Goal: Book appointment/travel/reservation

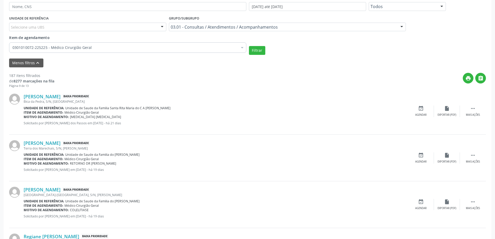
scroll to position [145, 0]
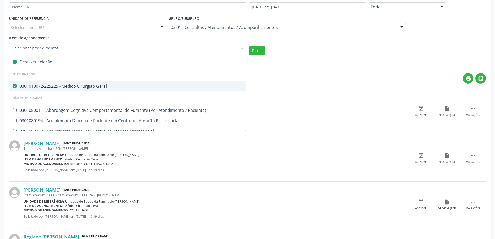
click at [16, 87] on Geral at bounding box center [15, 86] width 4 height 4
click at [13, 87] on Geral "checkbox" at bounding box center [10, 85] width 3 height 3
checkbox Geral "false"
click at [277, 98] on div "[PERSON_NAME] Baixa Prioridade" at bounding box center [216, 97] width 384 height 6
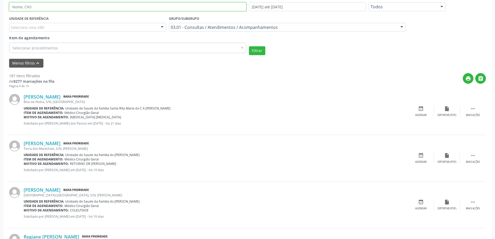
click at [66, 7] on input "text" at bounding box center [127, 6] width 237 height 9
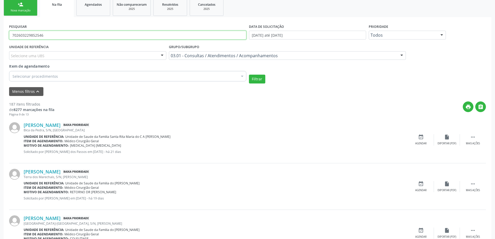
scroll to position [67, 0]
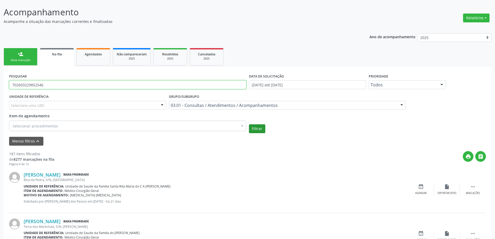
type input "702603229852546"
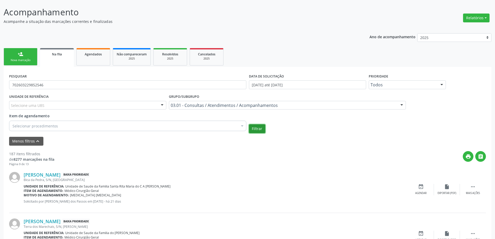
click at [262, 130] on button "Filtrar" at bounding box center [257, 128] width 16 height 9
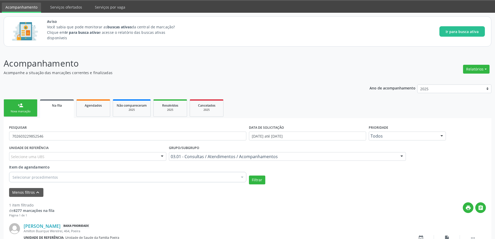
scroll to position [50, 0]
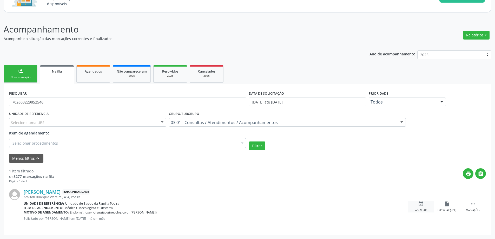
click at [421, 208] on div "event_available Agendar" at bounding box center [421, 206] width 26 height 11
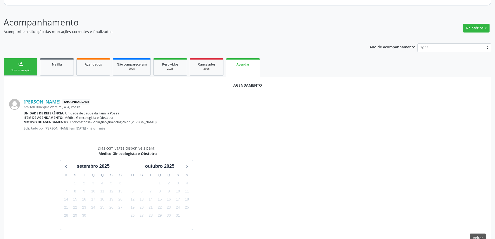
scroll to position [67, 0]
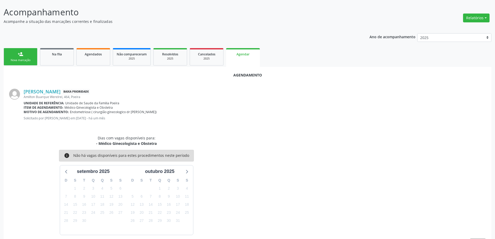
click at [224, 119] on p "Solicitado por [PERSON_NAME] em [DATE] - há um mês" at bounding box center [255, 118] width 462 height 4
click at [51, 58] on link "Na fila" at bounding box center [57, 56] width 34 height 17
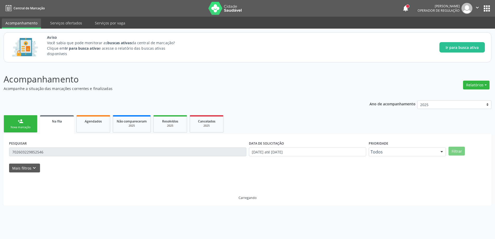
scroll to position [0, 0]
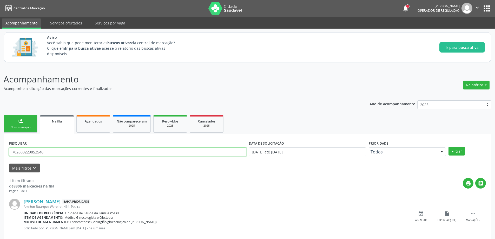
click at [65, 152] on input "702603229852546" at bounding box center [127, 151] width 237 height 9
type input "7"
type input "09291515426"
click at [459, 153] on button "Filtrar" at bounding box center [456, 150] width 16 height 9
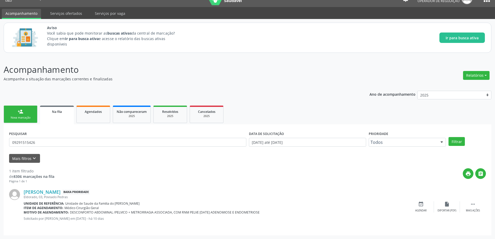
click at [59, 195] on div "Eldorado, 03, Povoado Pedras" at bounding box center [216, 196] width 384 height 4
drag, startPoint x: 43, startPoint y: 143, endPoint x: 8, endPoint y: 140, distance: 34.3
click at [8, 140] on div "PESQUISAR 09291515426" at bounding box center [128, 140] width 240 height 20
click at [423, 209] on div "Agendar" at bounding box center [420, 210] width 11 height 4
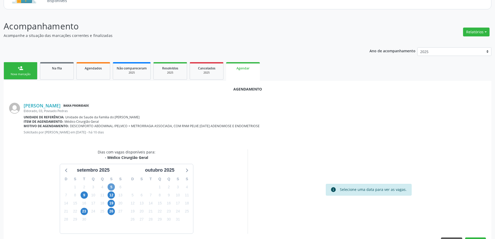
scroll to position [62, 0]
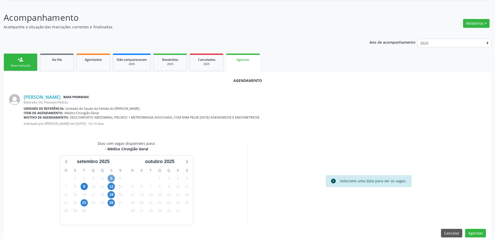
click at [111, 179] on span "5" at bounding box center [110, 177] width 7 height 7
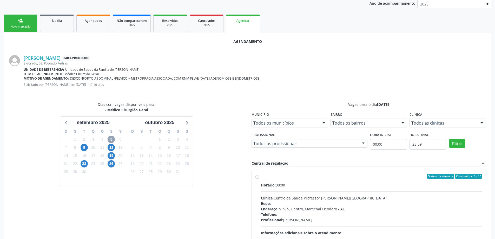
scroll to position [113, 0]
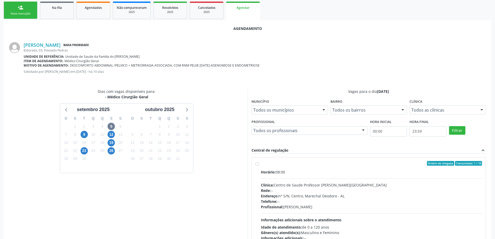
click at [261, 165] on label "Ordem de chegada Consumidos: 1 / 10 Horário: 08:00 Clínica: Centro de Saude Pro…" at bounding box center [371, 201] width 221 height 80
click at [258, 165] on input "Ordem de chegada Consumidos: 1 / 10 Horário: 08:00 Clínica: Centro de Saude Pro…" at bounding box center [257, 163] width 4 height 5
radio input "true"
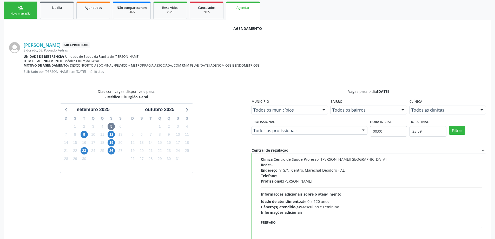
scroll to position [153, 0]
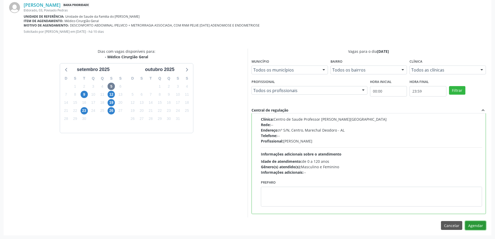
click at [476, 225] on button "Agendar" at bounding box center [475, 225] width 21 height 9
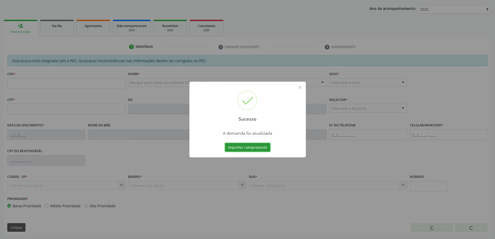
scroll to position [95, 0]
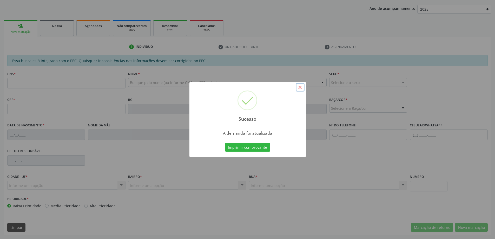
click at [303, 89] on button "×" at bounding box center [299, 87] width 9 height 9
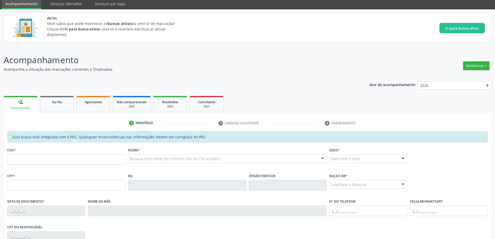
scroll to position [17, 0]
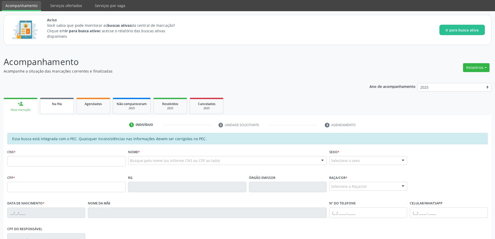
click at [56, 106] on link "Na fila" at bounding box center [57, 106] width 34 height 16
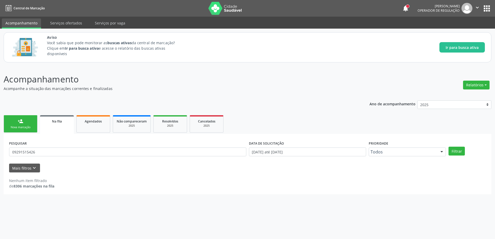
scroll to position [0, 0]
click at [61, 151] on input "09291515426" at bounding box center [128, 151] width 239 height 9
type input "0"
click at [467, 154] on button "Filtrar" at bounding box center [460, 150] width 16 height 9
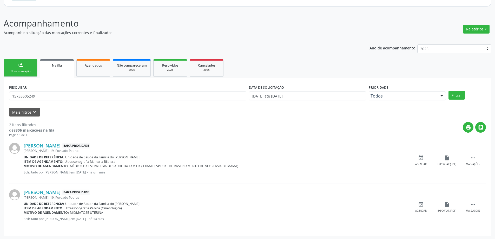
scroll to position [56, 0]
click at [66, 93] on input "15733505249" at bounding box center [127, 95] width 237 height 9
type input "1"
paste input "705008471693750"
click at [454, 98] on button "Filtrar" at bounding box center [456, 94] width 16 height 9
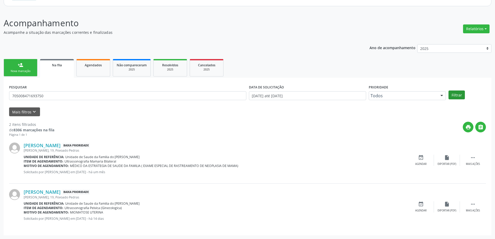
scroll to position [0, 0]
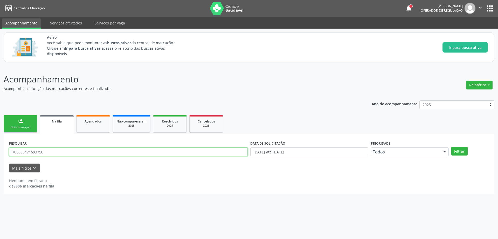
click at [83, 153] on input "705008471693750" at bounding box center [128, 151] width 239 height 9
type input "7"
paste input "703503097447630"
type input "703503097447630"
click at [458, 152] on button "Filtrar" at bounding box center [460, 150] width 16 height 9
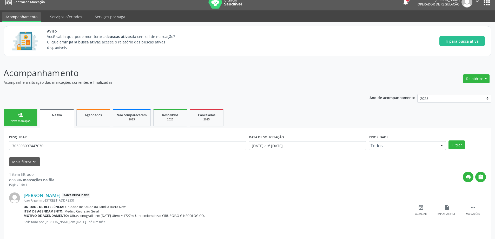
scroll to position [10, 0]
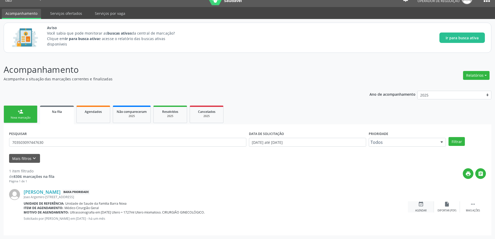
click at [420, 203] on icon "event_available" at bounding box center [421, 204] width 6 height 6
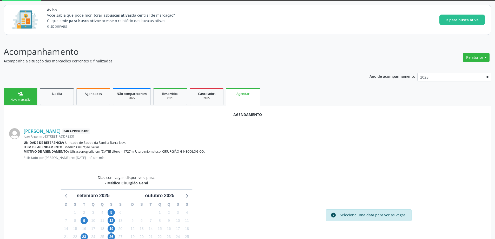
scroll to position [69, 0]
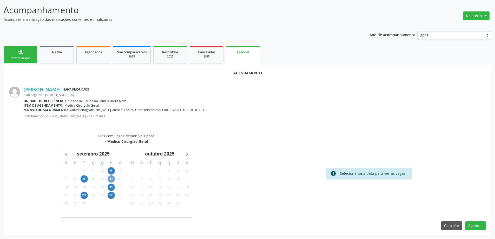
click at [111, 179] on span "12" at bounding box center [110, 178] width 7 height 7
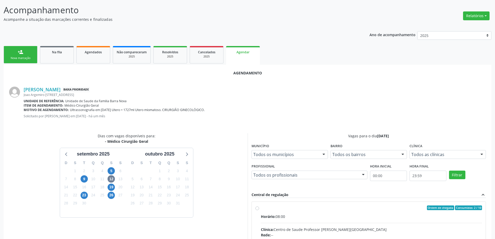
click at [258, 208] on input "Ordem de chegada Consumidos: 2 / 10 Horário: 08:00 Clínica: Centro de Saude Pro…" at bounding box center [257, 207] width 4 height 5
radio input "true"
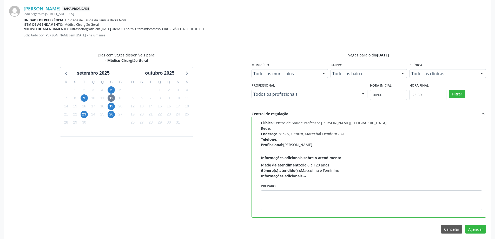
scroll to position [153, 0]
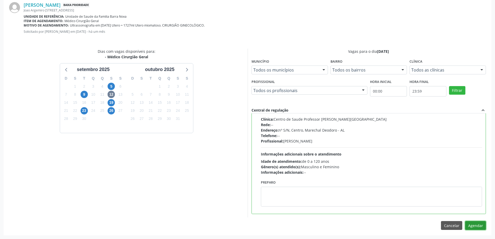
click at [471, 226] on button "Agendar" at bounding box center [475, 225] width 21 height 9
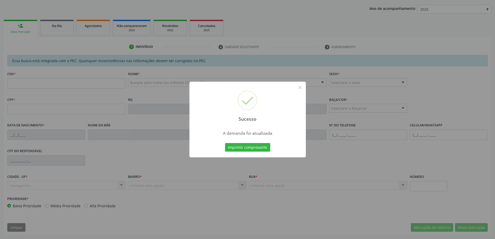
scroll to position [95, 0]
click at [301, 84] on button "×" at bounding box center [299, 87] width 9 height 9
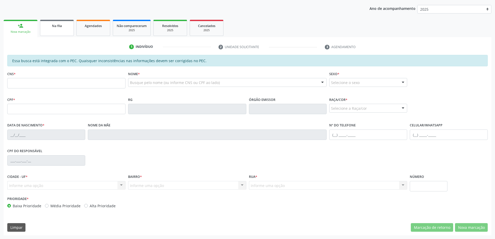
click at [70, 30] on link "Na fila" at bounding box center [57, 28] width 34 height 16
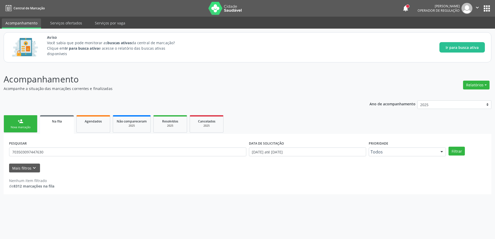
scroll to position [0, 0]
click at [58, 152] on input "703503097447630" at bounding box center [128, 151] width 239 height 9
type input "7"
type input "700606452968768"
click at [466, 151] on button "Filtrar" at bounding box center [460, 150] width 16 height 9
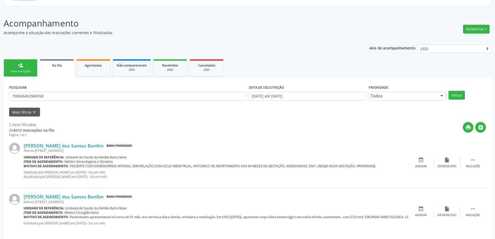
scroll to position [61, 0]
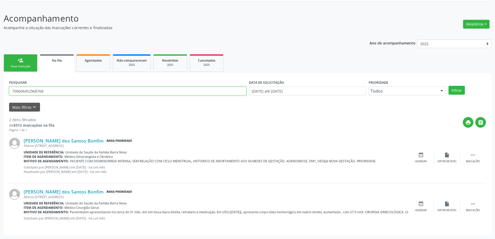
drag, startPoint x: 46, startPoint y: 92, endPoint x: 9, endPoint y: 92, distance: 37.1
click at [9, 92] on div "PESQUISAR 700606452968768" at bounding box center [128, 88] width 240 height 20
click at [420, 210] on div "Agendar" at bounding box center [420, 210] width 11 height 4
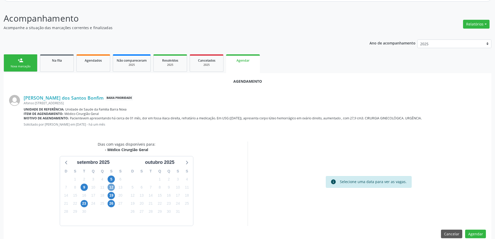
click at [110, 186] on span "12" at bounding box center [110, 186] width 7 height 7
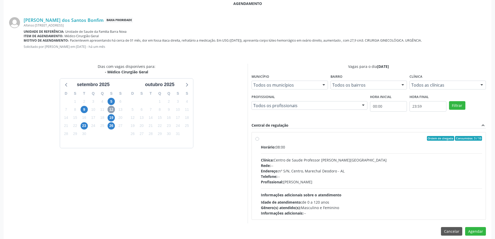
scroll to position [139, 0]
click at [261, 138] on label "Ordem de chegada Consumidos: 3 / 10 Horário: 08:00 Clínica: Centro de Saude Pro…" at bounding box center [371, 176] width 221 height 80
click at [255, 138] on input "Ordem de chegada Consumidos: 3 / 10 Horário: 08:00 Clínica: Centro de Saude Pro…" at bounding box center [257, 138] width 4 height 5
radio input "true"
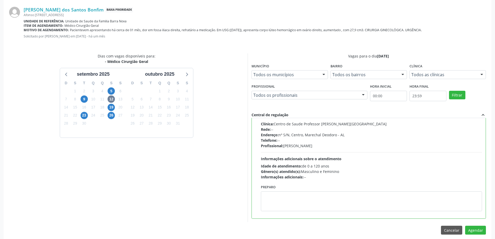
scroll to position [153, 0]
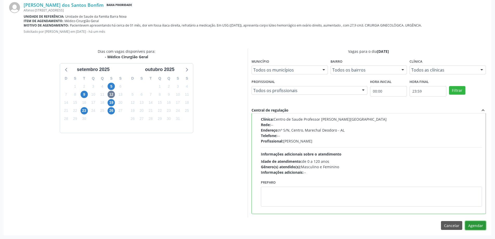
click at [474, 227] on button "Agendar" at bounding box center [475, 225] width 21 height 9
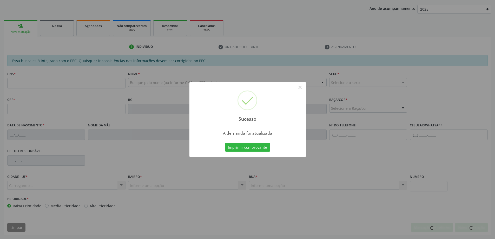
scroll to position [95, 0]
click at [301, 88] on button "×" at bounding box center [299, 87] width 9 height 9
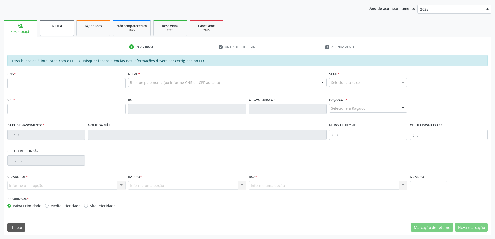
click at [65, 26] on div "Na fila" at bounding box center [57, 25] width 26 height 5
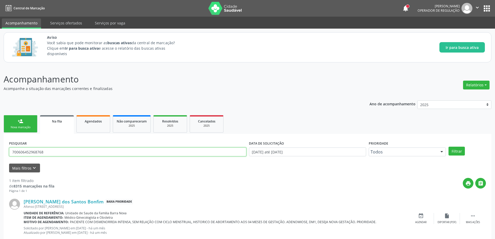
click at [59, 153] on input "700606452968768" at bounding box center [127, 151] width 237 height 9
type input "7"
type input "700001123238906"
click at [455, 150] on button "Filtrar" at bounding box center [456, 150] width 16 height 9
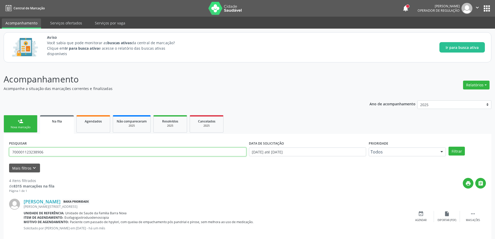
drag, startPoint x: 49, startPoint y: 151, endPoint x: 11, endPoint y: 152, distance: 37.1
click at [11, 152] on input "700001123238906" at bounding box center [127, 151] width 237 height 9
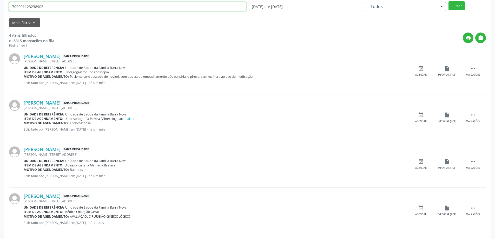
scroll to position [149, 0]
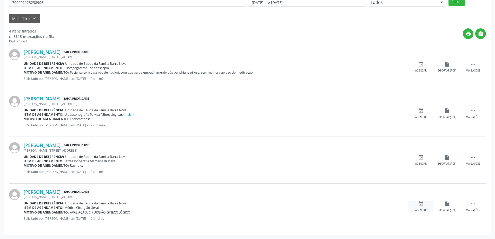
click at [422, 207] on div "event_available Agendar" at bounding box center [421, 206] width 26 height 11
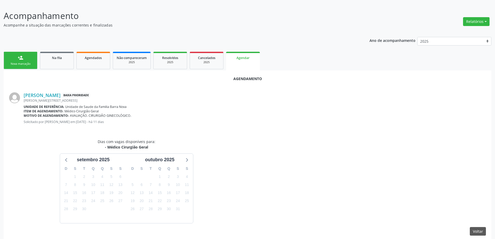
scroll to position [69, 0]
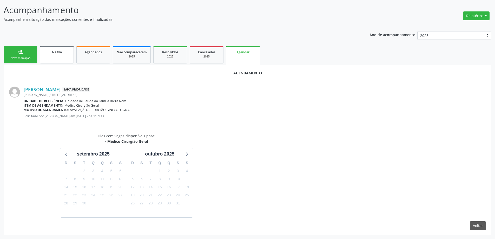
click at [48, 55] on link "Na fila" at bounding box center [57, 54] width 34 height 17
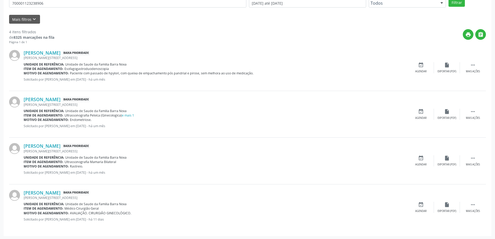
scroll to position [149, 0]
click at [419, 206] on icon "event_available" at bounding box center [421, 204] width 6 height 6
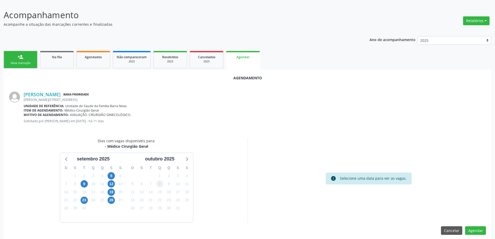
scroll to position [69, 0]
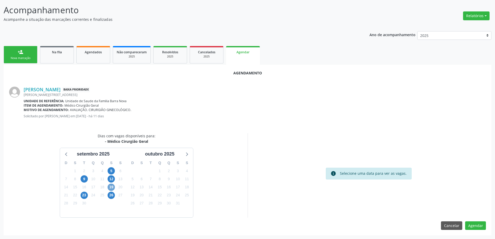
click at [110, 188] on span "19" at bounding box center [110, 186] width 7 height 7
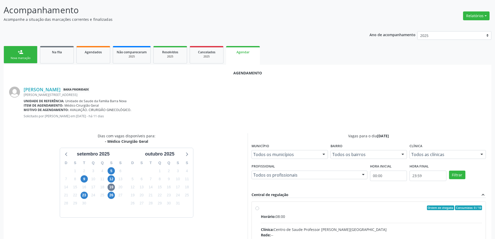
click at [256, 209] on input "Ordem de chegada Consumidos: 0 / 10 Horário: 08:00 Clínica: Centro de Saude Pro…" at bounding box center [257, 207] width 4 height 5
radio input "true"
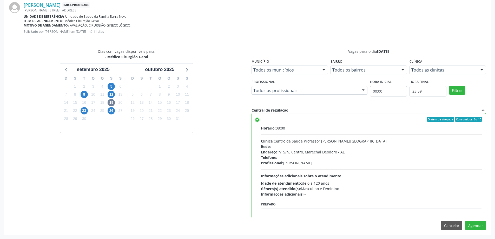
scroll to position [0, 0]
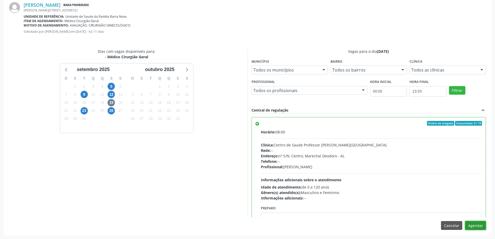
click at [481, 225] on button "Agendar" at bounding box center [475, 225] width 21 height 9
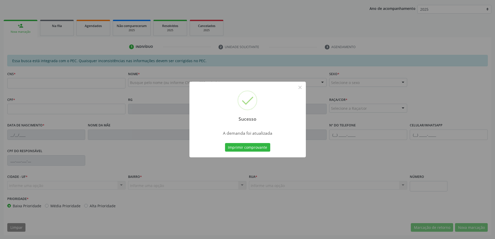
scroll to position [95, 0]
click at [302, 88] on button "×" at bounding box center [299, 87] width 9 height 9
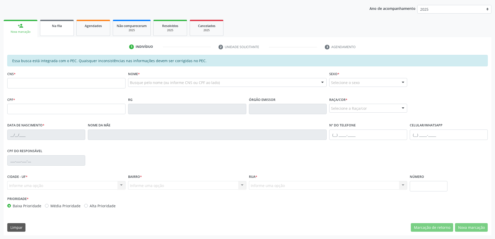
click at [50, 29] on link "Na fila" at bounding box center [57, 28] width 34 height 16
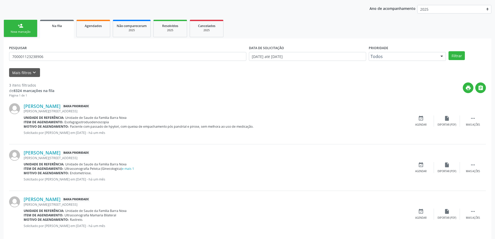
scroll to position [0, 0]
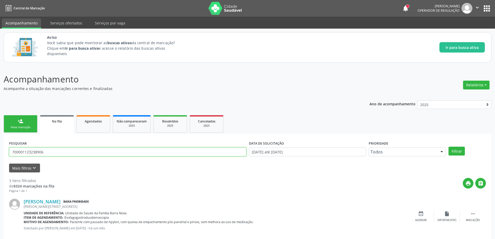
click at [65, 151] on input "700001123238906" at bounding box center [127, 151] width 237 height 9
type input "7"
type input "8"
click at [462, 155] on button "Filtrar" at bounding box center [456, 150] width 16 height 9
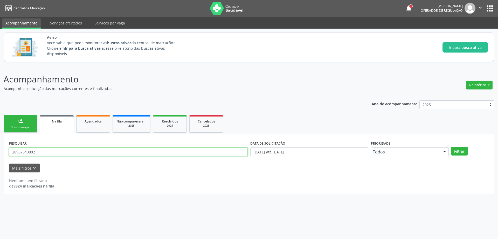
click at [55, 150] on input "28967643802" at bounding box center [128, 151] width 239 height 9
click at [460, 153] on button "Filtrar" at bounding box center [460, 150] width 16 height 9
click at [96, 152] on input "2898000503991297" at bounding box center [128, 151] width 239 height 9
type input "2"
type input "05618966409"
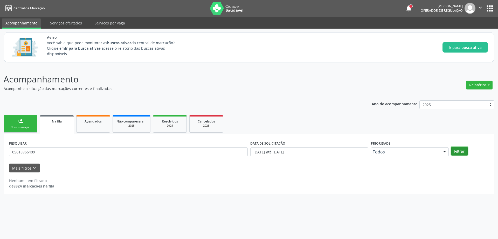
click at [463, 152] on button "Filtrar" at bounding box center [460, 150] width 16 height 9
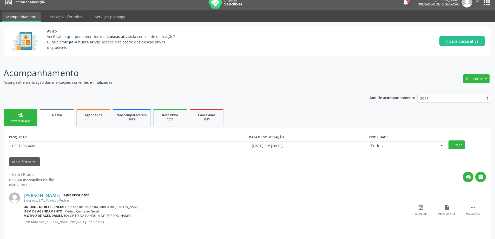
scroll to position [10, 0]
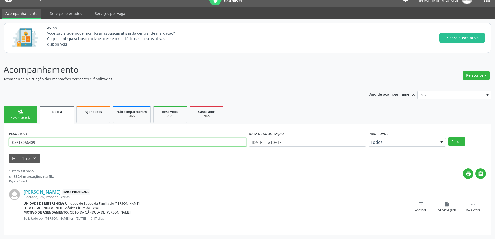
drag, startPoint x: 54, startPoint y: 141, endPoint x: 11, endPoint y: 140, distance: 43.1
click at [11, 140] on input "05618966409" at bounding box center [127, 142] width 237 height 9
click at [424, 206] on div "event_available Agendar" at bounding box center [421, 206] width 26 height 11
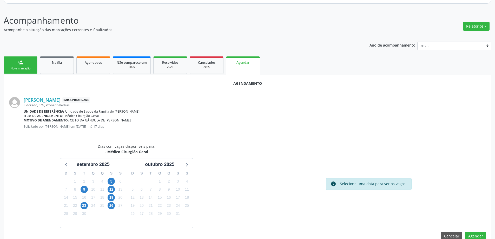
scroll to position [69, 0]
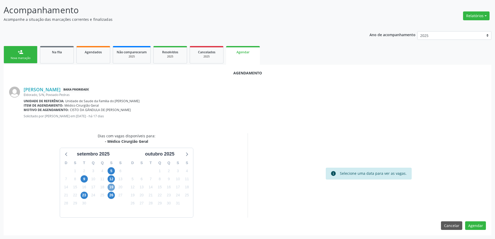
click at [111, 187] on span "19" at bounding box center [110, 186] width 7 height 7
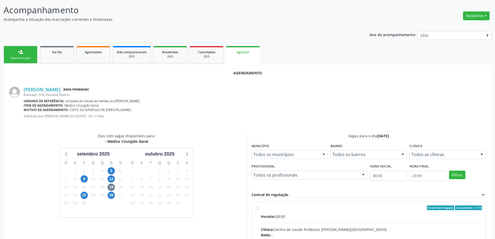
click at [255, 207] on input "Ordem de chegada Consumidos: 1 / 10 Horário: 08:00 Clínica: Centro de Saude Pro…" at bounding box center [257, 207] width 4 height 5
radio input "true"
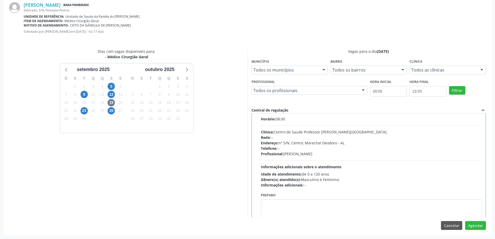
scroll to position [0, 0]
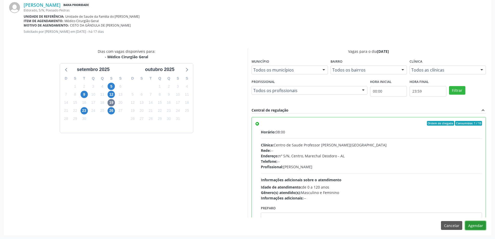
click at [479, 225] on button "Agendar" at bounding box center [475, 225] width 21 height 9
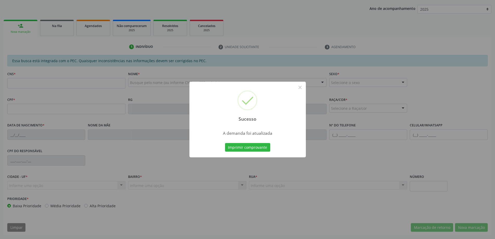
scroll to position [95, 0]
click at [299, 87] on button "×" at bounding box center [299, 87] width 9 height 9
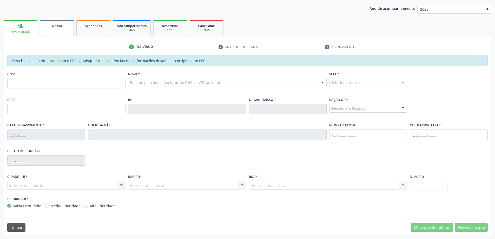
click at [49, 27] on div "Na fila" at bounding box center [57, 25] width 26 height 5
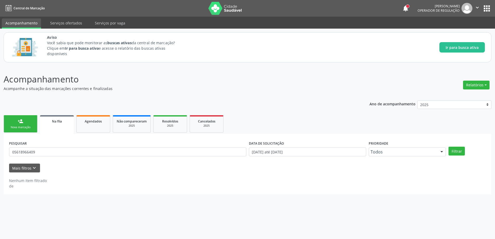
scroll to position [0, 0]
click at [63, 151] on input "05618966409" at bounding box center [128, 151] width 239 height 9
type input "0"
click at [467, 152] on button "Filtrar" at bounding box center [460, 150] width 16 height 9
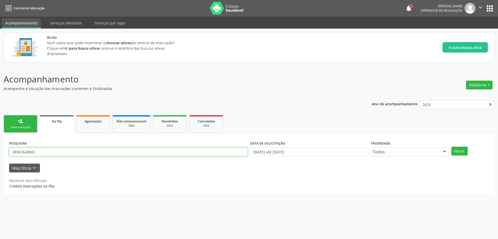
click at [80, 149] on input "28967643802" at bounding box center [128, 151] width 239 height 9
type input "2"
type input "704306548311692"
click at [465, 152] on button "Filtrar" at bounding box center [460, 150] width 16 height 9
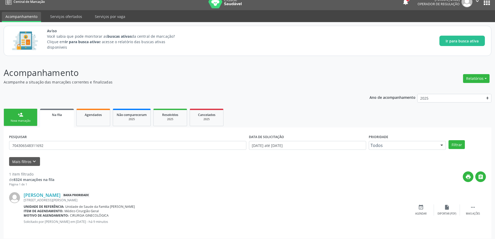
scroll to position [10, 0]
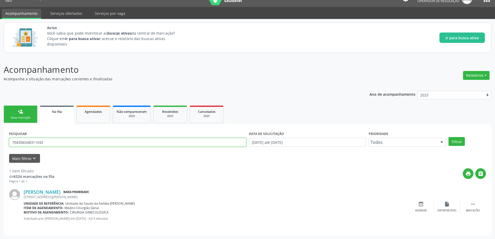
drag, startPoint x: 48, startPoint y: 141, endPoint x: 11, endPoint y: 139, distance: 36.9
click at [11, 139] on input "704306548311692" at bounding box center [127, 142] width 237 height 9
click at [417, 207] on div "event_available Agendar" at bounding box center [421, 206] width 26 height 11
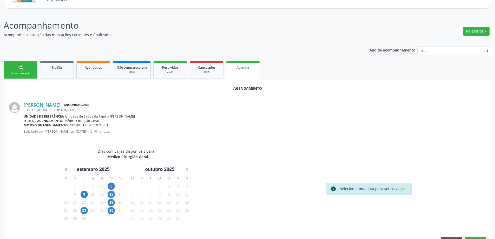
scroll to position [62, 0]
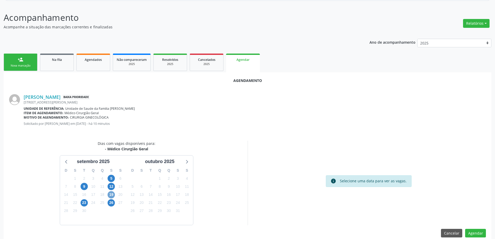
click at [110, 194] on span "19" at bounding box center [110, 194] width 7 height 7
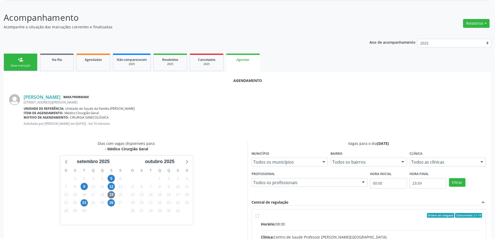
click at [257, 216] on input "Ordem de chegada Consumidos: 2 / 10 Horário: 08:00 Clínica: Centro de Saude Pro…" at bounding box center [257, 215] width 4 height 5
radio input "true"
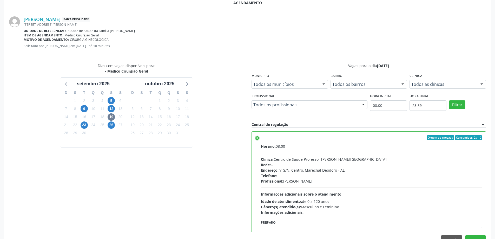
scroll to position [153, 0]
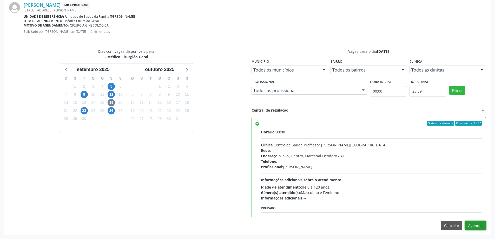
click at [477, 226] on button "Agendar" at bounding box center [475, 225] width 21 height 9
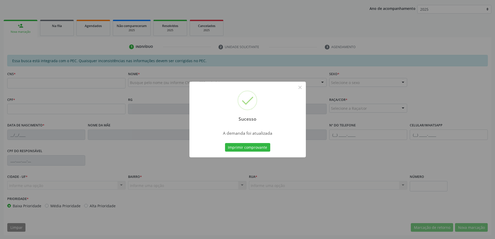
scroll to position [95, 0]
click at [300, 86] on button "×" at bounding box center [299, 87] width 9 height 9
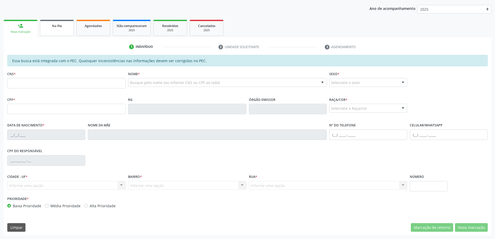
click at [55, 31] on link "Na fila" at bounding box center [57, 28] width 34 height 16
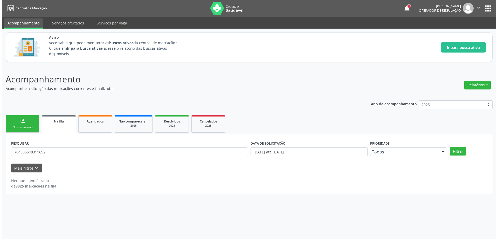
scroll to position [0, 0]
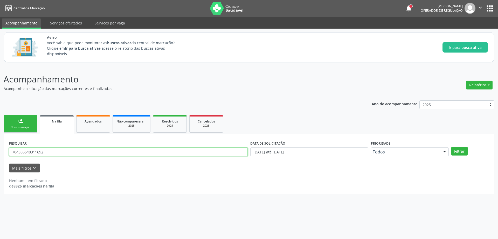
click at [56, 151] on input "704306548311692" at bounding box center [128, 151] width 239 height 9
type input "7"
click at [459, 152] on button "Filtrar" at bounding box center [460, 150] width 16 height 9
click at [54, 126] on link "Na fila" at bounding box center [57, 124] width 34 height 19
click at [60, 152] on input "705003625897151" at bounding box center [128, 151] width 239 height 9
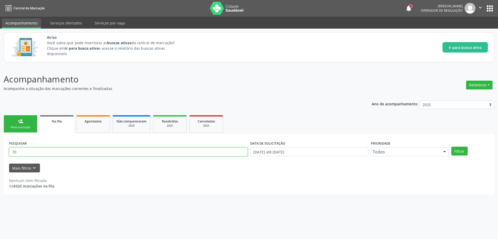
type input "7"
